Goal: Find specific page/section: Find specific page/section

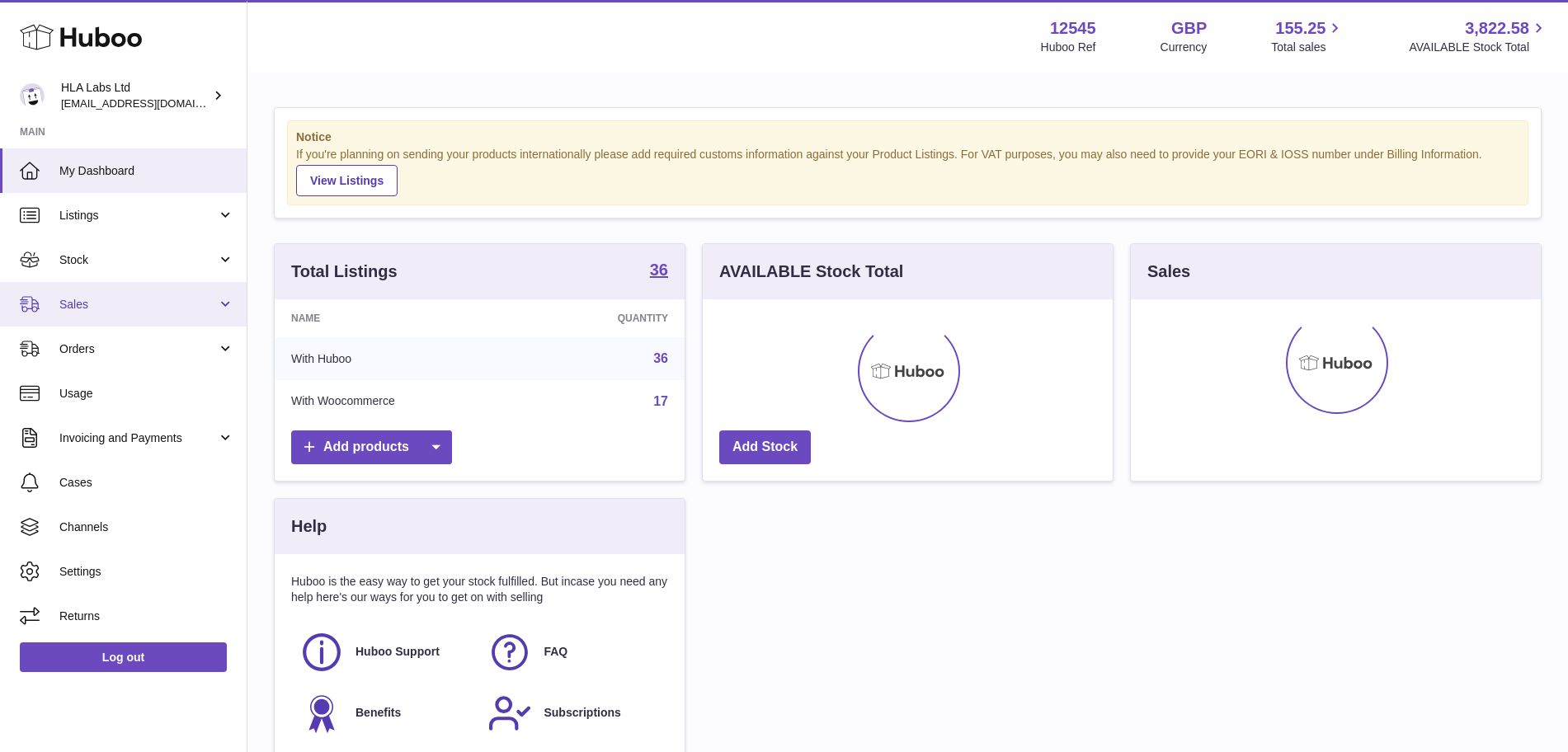
click at [115, 301] on span "Sales" at bounding box center [138, 305] width 157 height 16
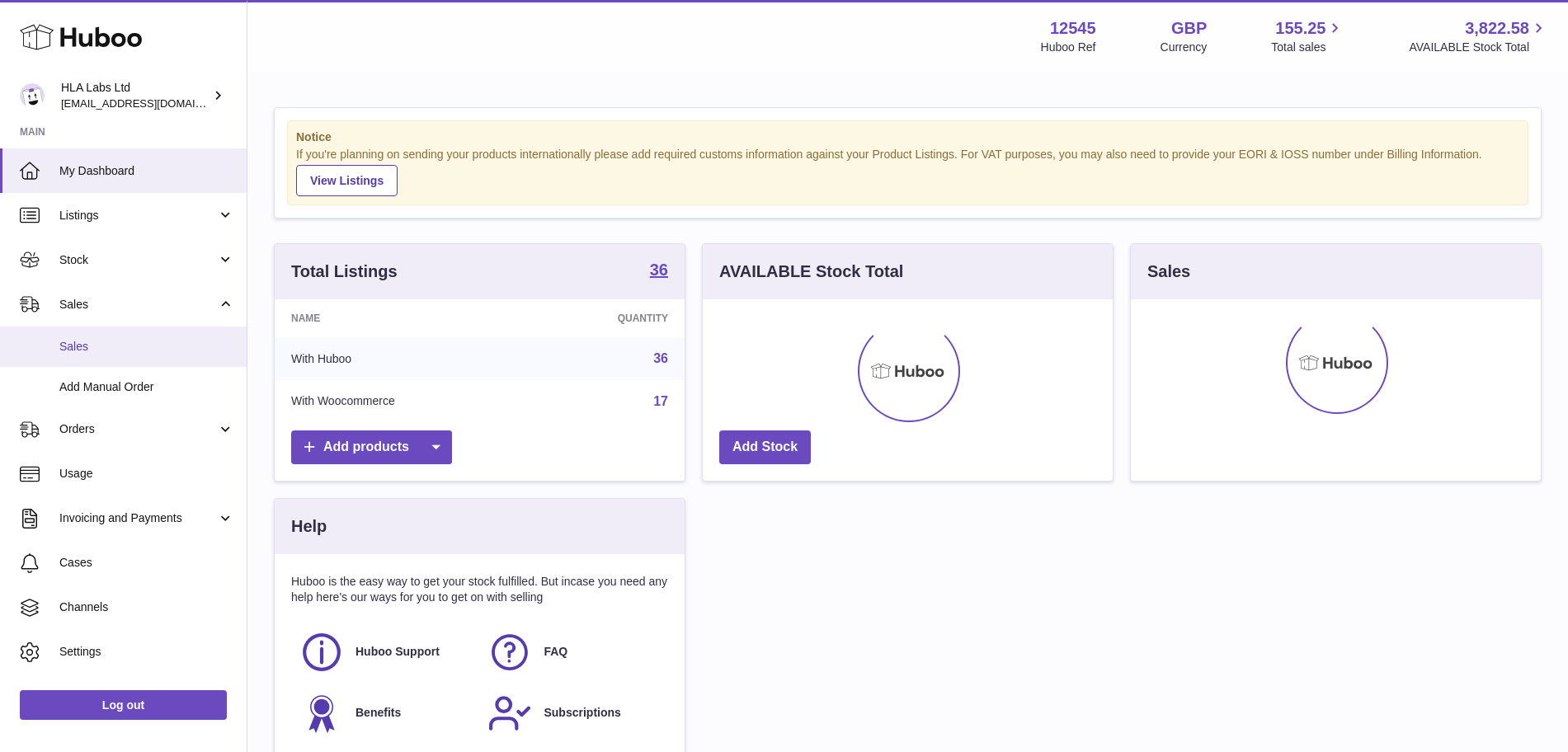
click at [102, 343] on span "Sales" at bounding box center [147, 347] width 175 height 16
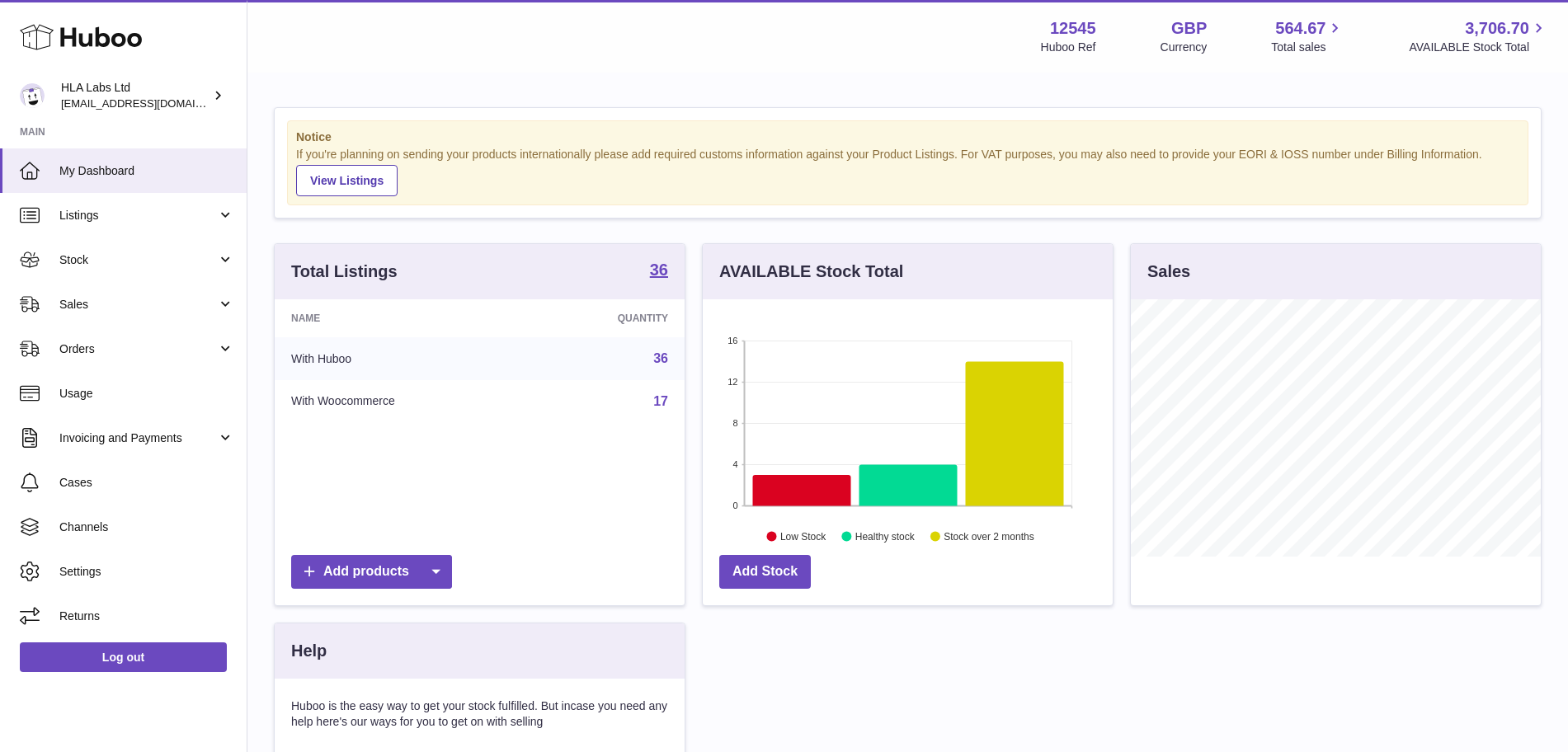
scroll to position [258, 410]
click at [141, 298] on span "Sales" at bounding box center [138, 305] width 157 height 16
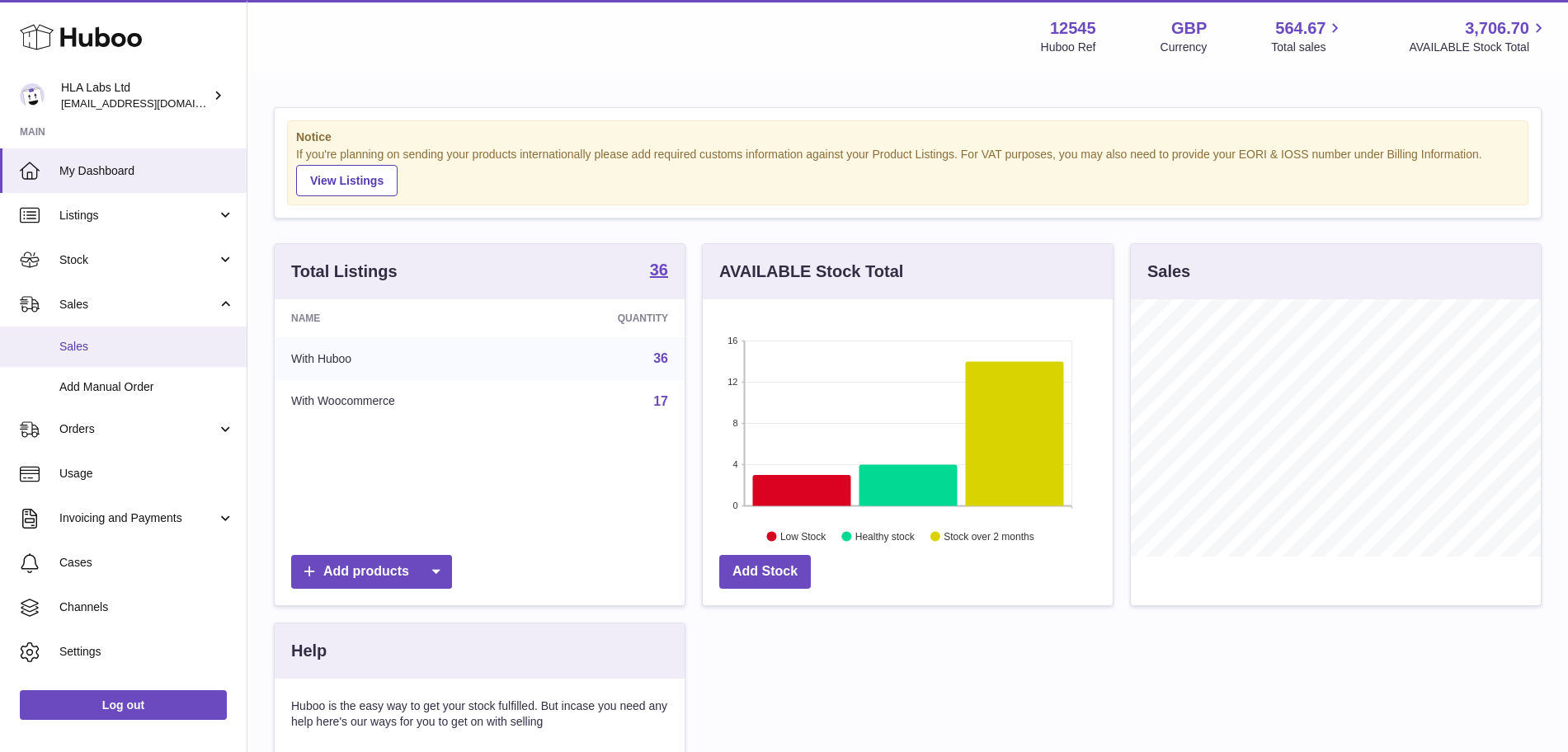
click at [165, 351] on span "Sales" at bounding box center [147, 347] width 175 height 16
